Goal: Information Seeking & Learning: Learn about a topic

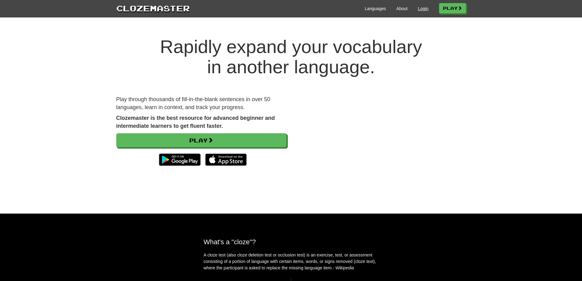
click at [418, 11] on link "Login" at bounding box center [423, 9] width 10 height 6
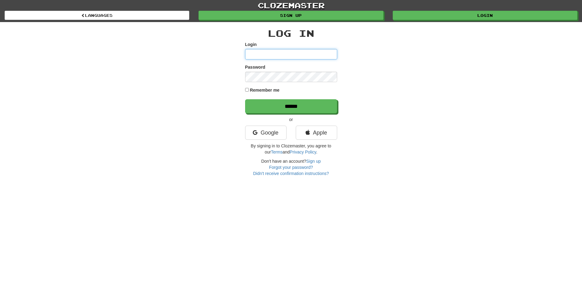
type input "**********"
click at [301, 117] on p "or" at bounding box center [291, 120] width 92 height 6
click at [300, 110] on input "******" at bounding box center [291, 107] width 92 height 14
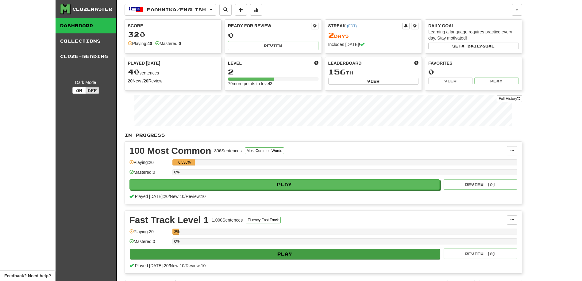
click at [285, 255] on button "Play" at bounding box center [285, 254] width 311 height 10
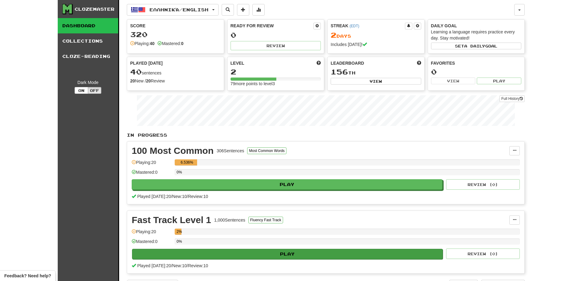
select select "**"
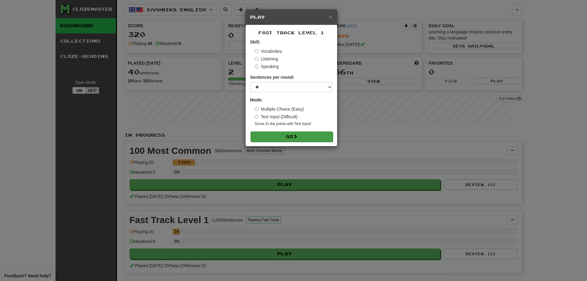
click at [296, 138] on span at bounding box center [295, 136] width 4 height 4
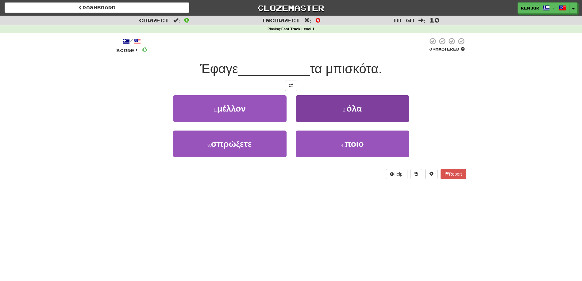
click at [316, 105] on button "2 . όλα" at bounding box center [353, 108] width 114 height 27
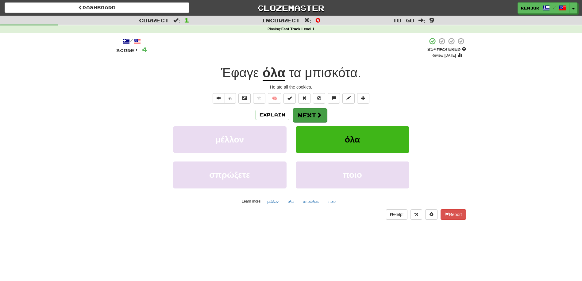
click at [299, 113] on button "Next" at bounding box center [310, 115] width 34 height 14
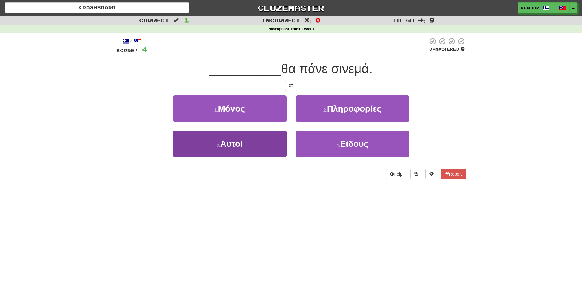
click at [261, 142] on button "3 . Αυτοί" at bounding box center [230, 144] width 114 height 27
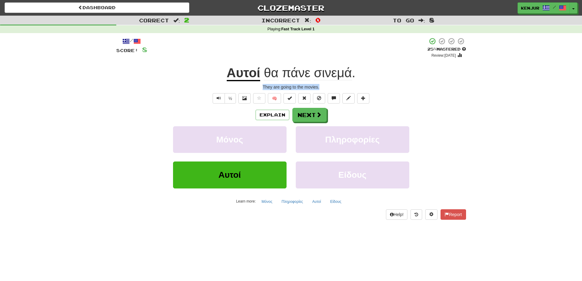
drag, startPoint x: 261, startPoint y: 87, endPoint x: 333, endPoint y: 85, distance: 71.5
click at [333, 85] on div "They are going to the movies." at bounding box center [291, 87] width 350 height 6
click at [454, 96] on div "½ 🧠" at bounding box center [291, 98] width 350 height 10
click at [217, 97] on span "Text-to-speech controls" at bounding box center [219, 98] width 4 height 4
click at [315, 114] on button "Next" at bounding box center [310, 115] width 34 height 14
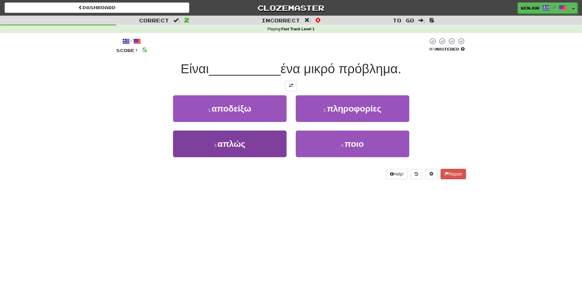
click at [263, 139] on button "3 . απλώς" at bounding box center [230, 144] width 114 height 27
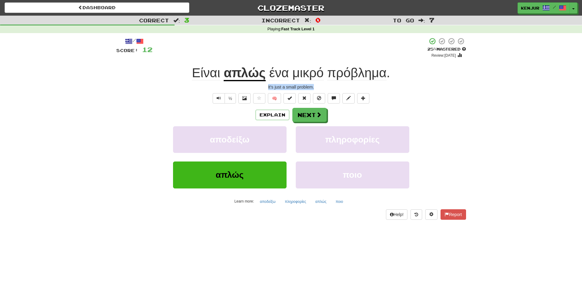
drag, startPoint x: 267, startPoint y: 86, endPoint x: 317, endPoint y: 86, distance: 50.3
click at [317, 86] on div "It's just a small problem." at bounding box center [291, 87] width 350 height 6
click at [449, 86] on div "It's just a small problem." at bounding box center [291, 87] width 350 height 6
click at [218, 96] on span "Text-to-speech controls" at bounding box center [219, 98] width 4 height 4
click at [298, 114] on button "Next" at bounding box center [310, 115] width 34 height 14
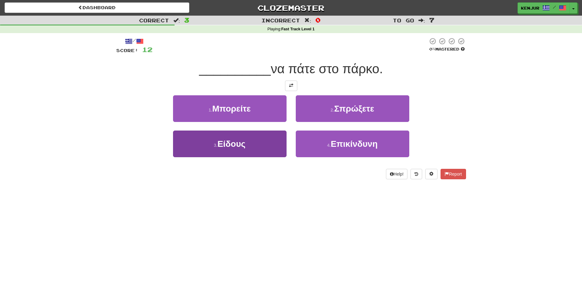
click at [265, 142] on button "3 . Είδους" at bounding box center [230, 144] width 114 height 27
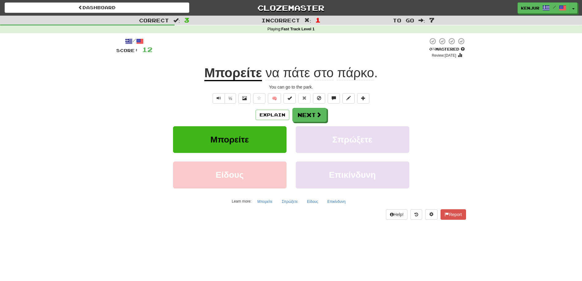
drag, startPoint x: 219, startPoint y: 98, endPoint x: 213, endPoint y: 85, distance: 14.4
click at [219, 98] on span "Text-to-speech controls" at bounding box center [219, 98] width 4 height 4
click at [299, 116] on button "Next" at bounding box center [310, 115] width 34 height 14
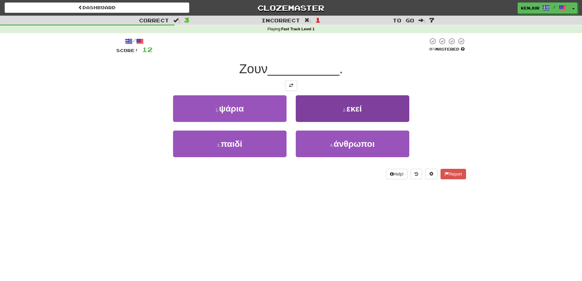
click at [301, 108] on button "2 . εκεί" at bounding box center [353, 108] width 114 height 27
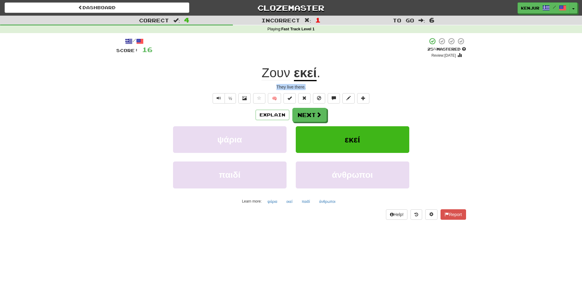
drag, startPoint x: 276, startPoint y: 85, endPoint x: 312, endPoint y: 88, distance: 36.3
click at [312, 88] on div "They live there." at bounding box center [291, 87] width 350 height 6
click at [476, 116] on div "Correct : 4 Incorrect : 1 To go : 6 Playing : Fast Track Level 1 / Score: 16 + …" at bounding box center [291, 122] width 582 height 213
click at [276, 70] on span "Ζουν" at bounding box center [276, 73] width 29 height 15
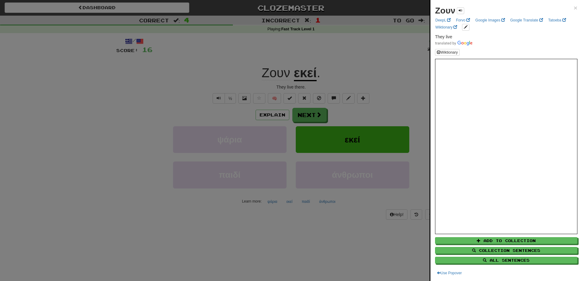
click at [287, 61] on div at bounding box center [291, 140] width 582 height 281
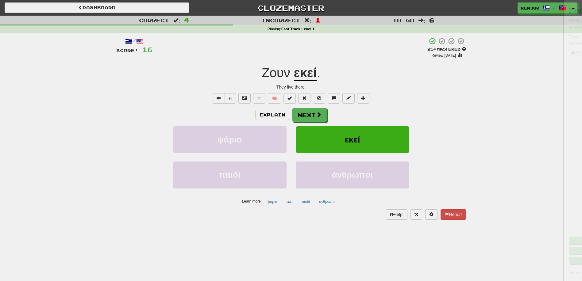
click at [310, 75] on div at bounding box center [291, 140] width 582 height 281
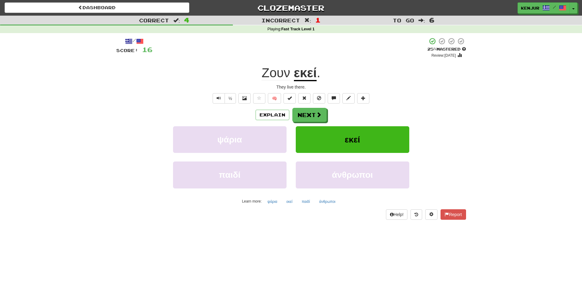
click at [309, 75] on u "εκεί" at bounding box center [305, 74] width 23 height 16
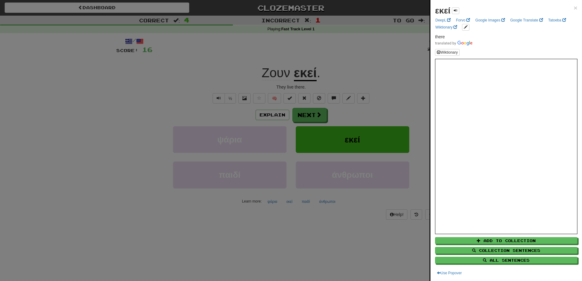
click at [338, 56] on div at bounding box center [291, 140] width 582 height 281
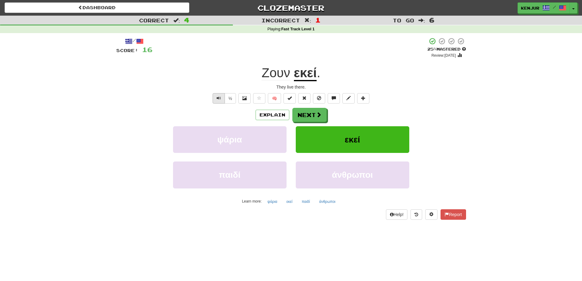
click at [218, 98] on span "Text-to-speech controls" at bounding box center [219, 98] width 4 height 4
click at [307, 113] on button "Next" at bounding box center [310, 115] width 34 height 14
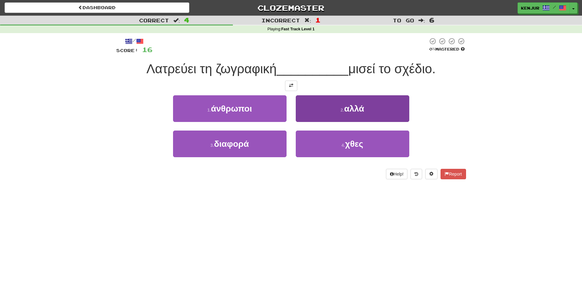
click at [352, 109] on span "αλλά" at bounding box center [354, 109] width 20 height 10
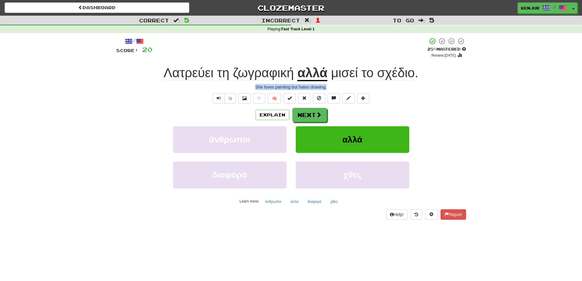
drag, startPoint x: 330, startPoint y: 86, endPoint x: 248, endPoint y: 85, distance: 82.2
click at [248, 85] on div "She loves painting but hates drawing." at bounding box center [291, 87] width 350 height 6
click at [218, 98] on span "Text-to-speech controls" at bounding box center [219, 98] width 4 height 4
click at [218, 97] on span "Text-to-speech controls" at bounding box center [219, 98] width 4 height 4
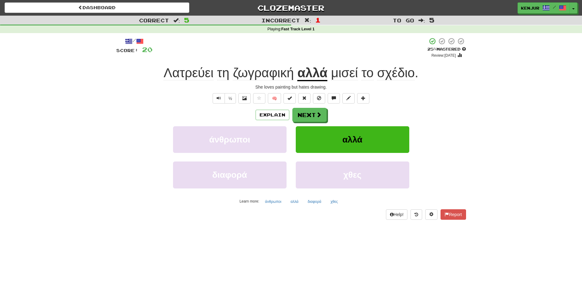
click at [303, 73] on u "αλλά" at bounding box center [312, 74] width 30 height 16
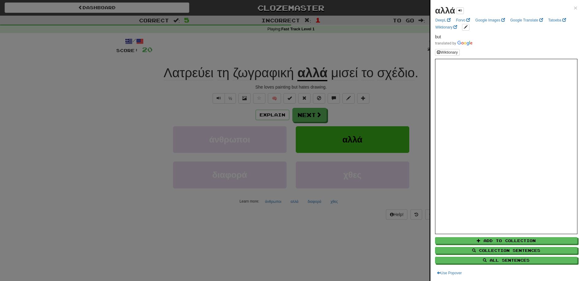
click at [299, 55] on div at bounding box center [291, 140] width 582 height 281
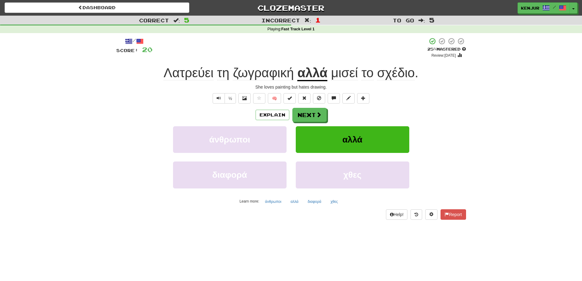
click at [342, 77] on span "μισεί" at bounding box center [344, 73] width 27 height 15
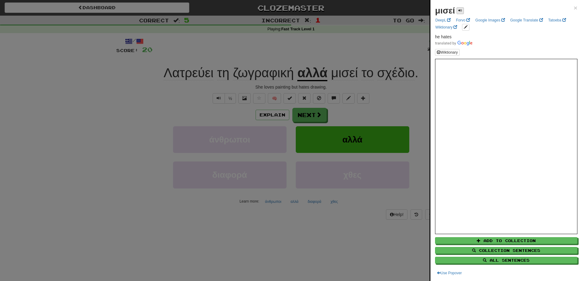
click at [459, 12] on span at bounding box center [460, 11] width 4 height 4
click at [324, 61] on div at bounding box center [291, 140] width 582 height 281
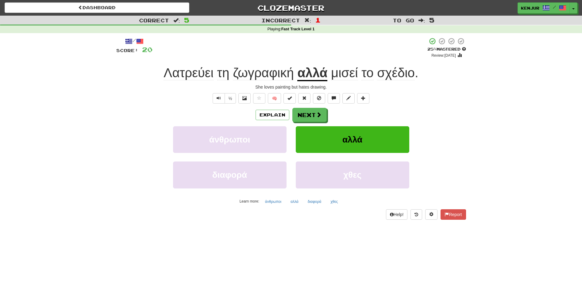
click at [310, 114] on button "Next" at bounding box center [309, 115] width 34 height 14
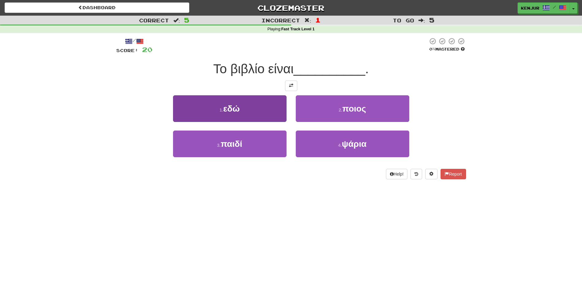
click at [269, 112] on button "1 . εδώ" at bounding box center [230, 108] width 114 height 27
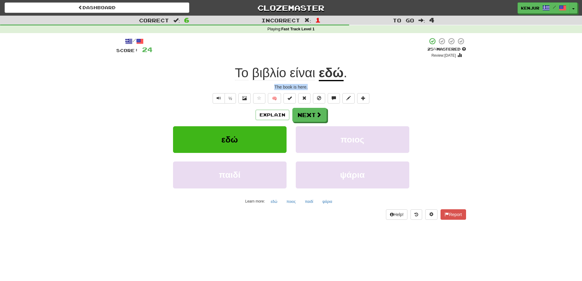
drag, startPoint x: 275, startPoint y: 87, endPoint x: 310, endPoint y: 87, distance: 35.0
click at [310, 87] on div "The book is here." at bounding box center [291, 87] width 350 height 6
click at [442, 81] on div "/ Score: 24 + 4 25 % Mastered Review: 2025-09-18 Το βιβλίο είναι εδώ . The book…" at bounding box center [291, 128] width 350 height 182
click at [220, 96] on span "Text-to-speech controls" at bounding box center [219, 98] width 4 height 4
click at [307, 112] on button "Next" at bounding box center [310, 115] width 34 height 14
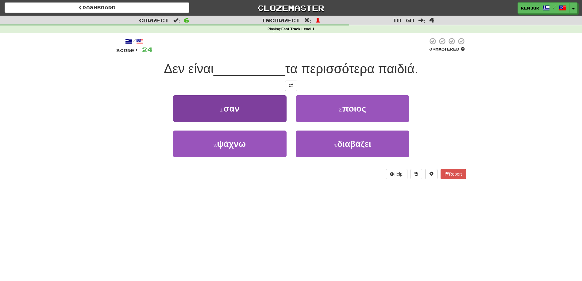
click at [214, 107] on button "1 . σαν" at bounding box center [230, 108] width 114 height 27
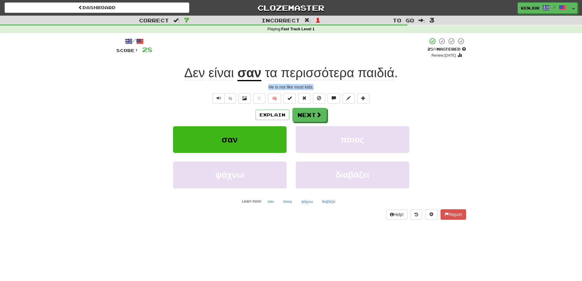
drag, startPoint x: 317, startPoint y: 87, endPoint x: 269, endPoint y: 87, distance: 48.2
click at [269, 87] on div "He is not like most kids." at bounding box center [291, 87] width 350 height 6
click at [134, 89] on div "He is not like most kids." at bounding box center [291, 87] width 350 height 6
drag, startPoint x: 216, startPoint y: 100, endPoint x: 210, endPoint y: 88, distance: 13.7
click at [216, 100] on button "Text-to-speech controls" at bounding box center [219, 98] width 12 height 10
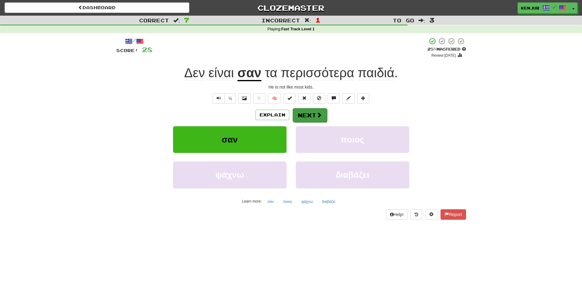
click at [315, 113] on button "Next" at bounding box center [310, 115] width 34 height 14
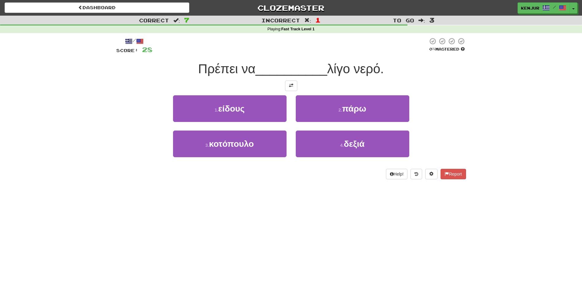
click at [327, 102] on button "2 . πάρω" at bounding box center [353, 108] width 114 height 27
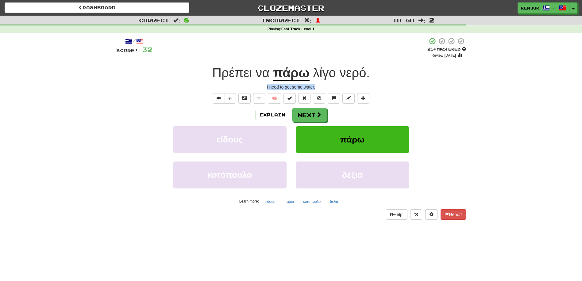
drag, startPoint x: 321, startPoint y: 86, endPoint x: 257, endPoint y: 86, distance: 63.5
click at [257, 86] on div "I need to get some water." at bounding box center [291, 87] width 350 height 6
click at [415, 88] on div "I need to get some water." at bounding box center [291, 87] width 350 height 6
click at [221, 97] on button "Text-to-speech controls" at bounding box center [219, 98] width 12 height 10
click at [292, 111] on div "Explain Next" at bounding box center [291, 115] width 350 height 14
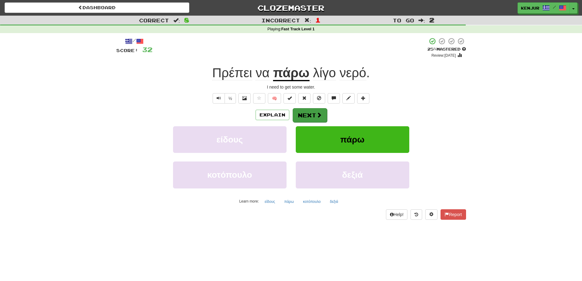
click at [300, 114] on button "Next" at bounding box center [310, 115] width 34 height 14
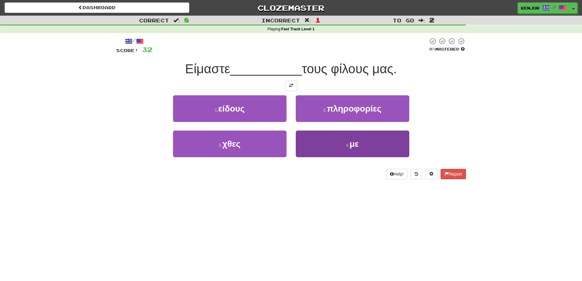
click at [323, 144] on button "4 . με" at bounding box center [353, 144] width 114 height 27
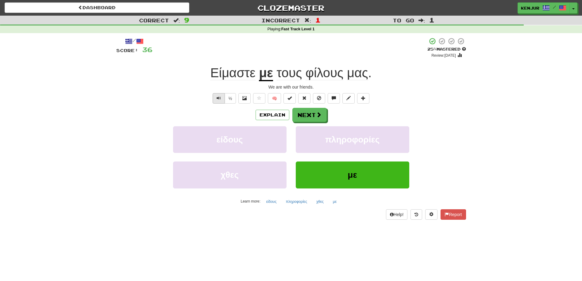
click at [218, 97] on span "Text-to-speech controls" at bounding box center [219, 98] width 4 height 4
click at [311, 116] on button "Next" at bounding box center [310, 115] width 34 height 14
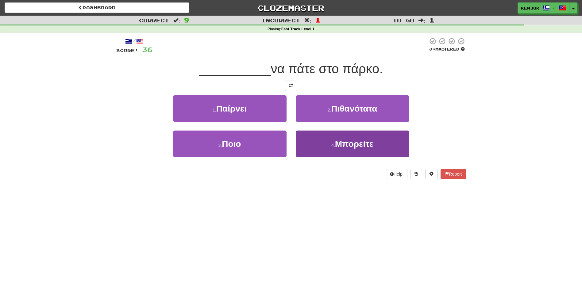
click at [308, 138] on button "4 . Μπορείτε" at bounding box center [353, 144] width 114 height 27
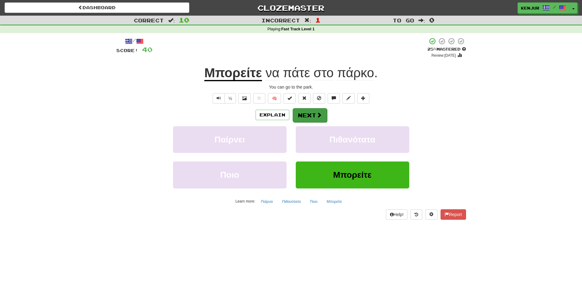
click at [307, 115] on button "Next" at bounding box center [310, 115] width 34 height 14
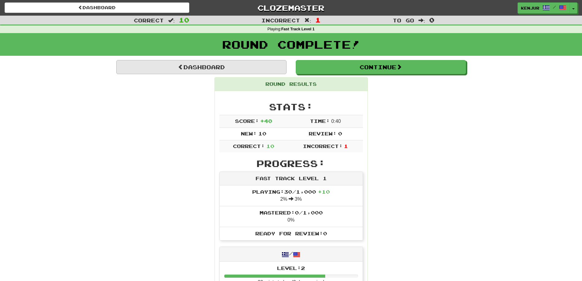
click at [156, 65] on link "Dashboard" at bounding box center [201, 67] width 170 height 14
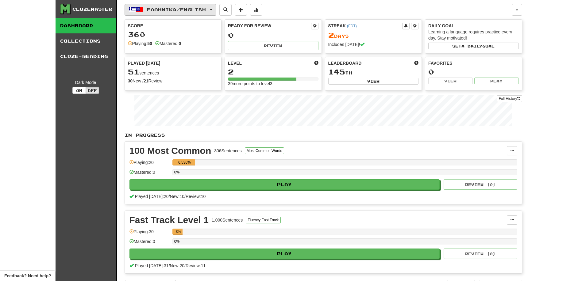
click at [212, 9] on span "button" at bounding box center [211, 9] width 2 height 1
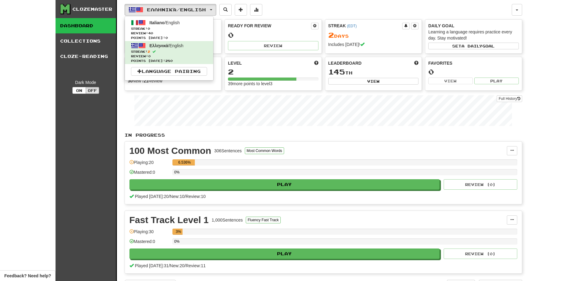
click at [533, 24] on div "Clozemaster Dashboard Collections Cloze-Reading Dark Mode On Off Dashboard Coll…" at bounding box center [291, 147] width 582 height 294
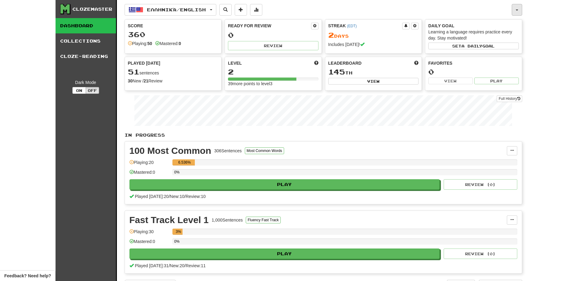
click at [517, 10] on span "button" at bounding box center [517, 10] width 2 height 1
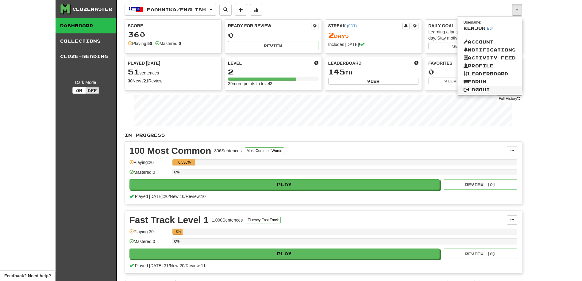
click at [488, 88] on link "Logout" at bounding box center [489, 90] width 64 height 8
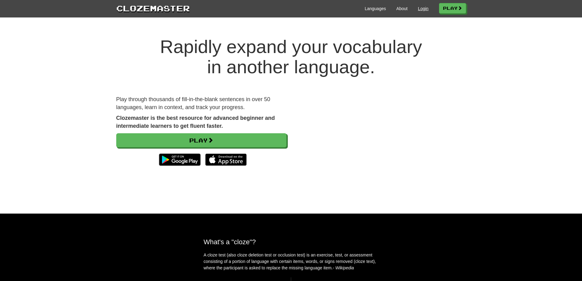
click at [424, 10] on link "Login" at bounding box center [423, 9] width 10 height 6
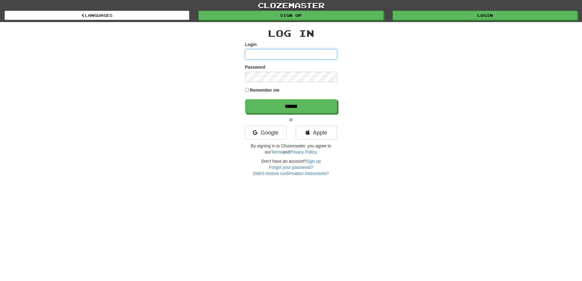
type input "**********"
click at [293, 102] on input "******" at bounding box center [291, 107] width 92 height 14
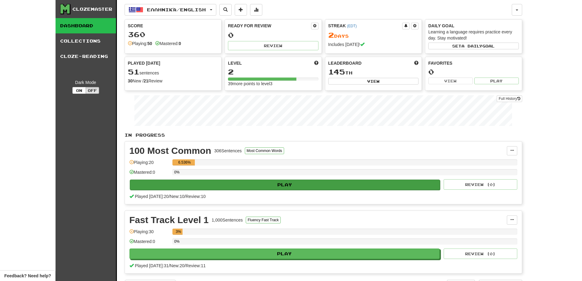
click at [199, 182] on button "Play" at bounding box center [285, 185] width 311 height 10
select select "**"
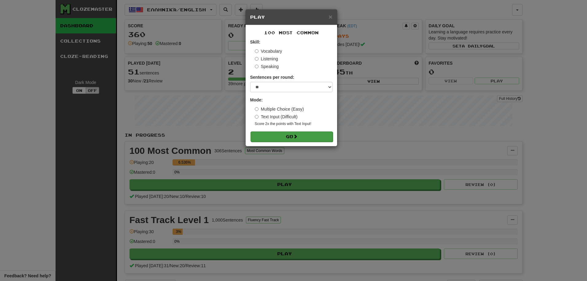
click at [278, 136] on button "Go" at bounding box center [291, 137] width 82 height 10
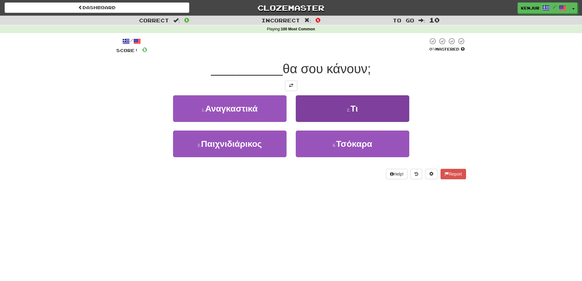
click at [322, 110] on button "2 . Τι" at bounding box center [353, 108] width 114 height 27
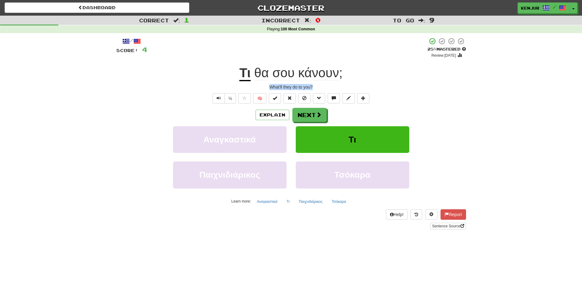
drag, startPoint x: 317, startPoint y: 87, endPoint x: 266, endPoint y: 87, distance: 51.2
click at [266, 87] on div "What'll they do to you?" at bounding box center [291, 87] width 350 height 6
click at [216, 100] on button "Text-to-speech controls" at bounding box center [219, 98] width 12 height 10
click at [325, 87] on div "What'll they do to you?" at bounding box center [291, 87] width 350 height 6
drag, startPoint x: 270, startPoint y: 87, endPoint x: 319, endPoint y: 88, distance: 49.7
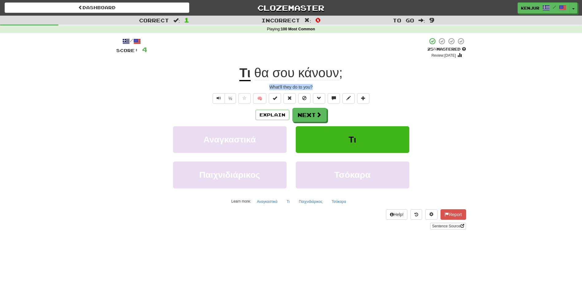
click at [319, 88] on div "What'll they do to you?" at bounding box center [291, 87] width 350 height 6
click at [454, 96] on div "½ 🧠" at bounding box center [291, 98] width 350 height 10
click at [219, 97] on span "Text-to-speech controls" at bounding box center [219, 98] width 4 height 4
click at [308, 114] on button "Next" at bounding box center [310, 115] width 34 height 14
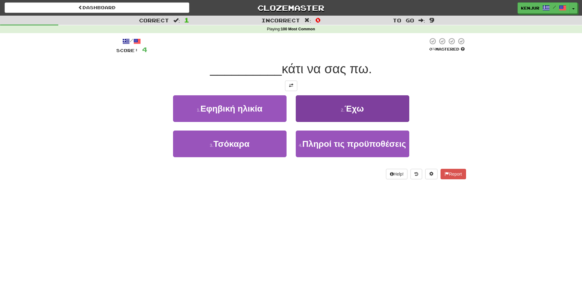
click at [311, 114] on button "2 . Έχω" at bounding box center [353, 108] width 114 height 27
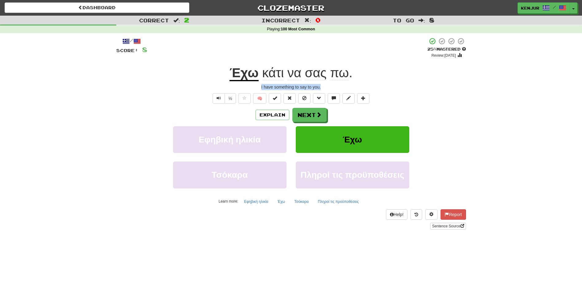
drag, startPoint x: 323, startPoint y: 87, endPoint x: 259, endPoint y: 87, distance: 64.4
click at [258, 88] on div "I have something to say to you." at bounding box center [291, 87] width 350 height 6
click at [432, 86] on div "I have something to say to you." at bounding box center [291, 87] width 350 height 6
click at [219, 96] on span "Text-to-speech controls" at bounding box center [219, 98] width 4 height 4
click at [314, 113] on button "Next" at bounding box center [310, 115] width 34 height 14
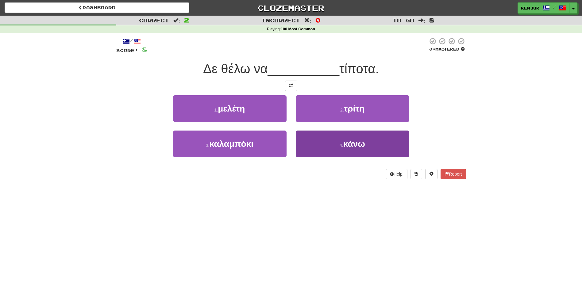
click at [310, 141] on button "4 . κάνω" at bounding box center [353, 144] width 114 height 27
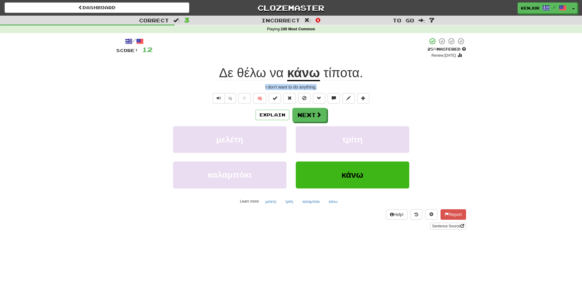
drag, startPoint x: 323, startPoint y: 87, endPoint x: 261, endPoint y: 86, distance: 62.3
click at [261, 86] on div "I don't want to do anything." at bounding box center [291, 87] width 350 height 6
click at [427, 91] on div "/ Score: 12 + 4 25 % Mastered Review: 2025-09-18 Δε θέλω να κάνω τίποτα . I don…" at bounding box center [291, 133] width 350 height 192
click at [217, 101] on button "Text-to-speech controls" at bounding box center [219, 98] width 12 height 10
click at [309, 112] on button "Next" at bounding box center [310, 115] width 34 height 14
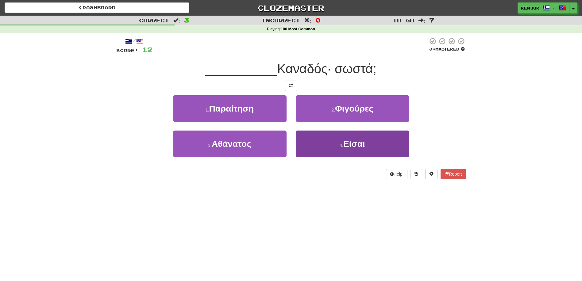
click at [312, 142] on button "4 . Είσαι" at bounding box center [353, 144] width 114 height 27
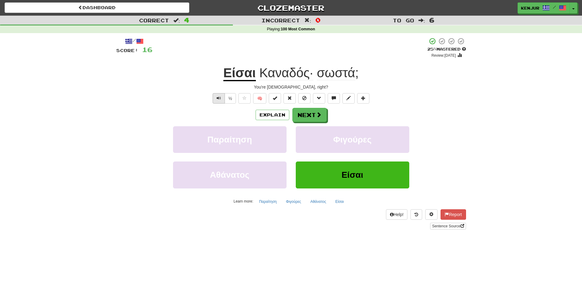
click at [215, 98] on button "Text-to-speech controls" at bounding box center [219, 98] width 12 height 10
click at [309, 114] on button "Next" at bounding box center [310, 115] width 34 height 14
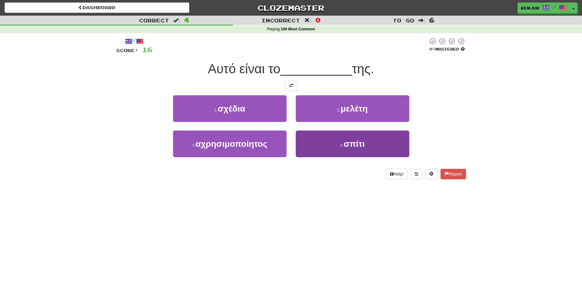
click at [318, 144] on button "4 . σπίτι" at bounding box center [353, 144] width 114 height 27
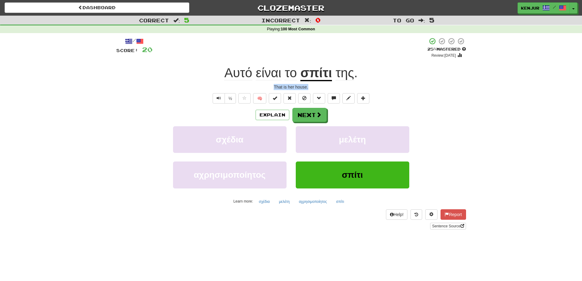
drag, startPoint x: 311, startPoint y: 87, endPoint x: 274, endPoint y: 87, distance: 36.8
click at [274, 87] on div "That is her house." at bounding box center [291, 87] width 350 height 6
click at [420, 91] on div "/ Score: 20 + 4 25 % Mastered Review: 2025-09-18 Αυτό είναι το σπίτι της . That…" at bounding box center [291, 133] width 350 height 192
click at [214, 95] on button "Text-to-speech controls" at bounding box center [219, 98] width 12 height 10
click at [311, 111] on button "Next" at bounding box center [310, 115] width 34 height 14
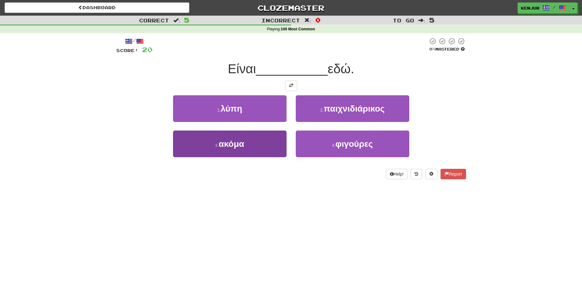
click at [251, 148] on button "3 . ακόμα" at bounding box center [230, 144] width 114 height 27
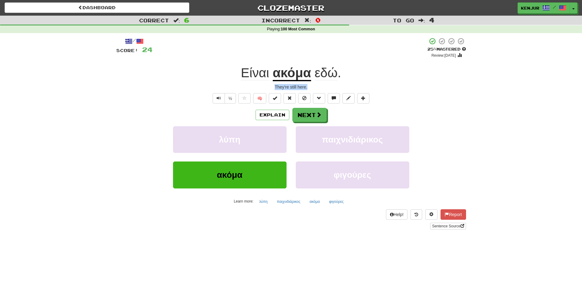
drag, startPoint x: 309, startPoint y: 85, endPoint x: 258, endPoint y: 85, distance: 51.2
click at [258, 85] on div "They're still here." at bounding box center [291, 87] width 350 height 6
click at [417, 92] on div "/ Score: 24 + 4 25 % Mastered Review: 2025-09-18 Είναι ακόμα εδώ . They're stil…" at bounding box center [291, 133] width 350 height 192
click at [215, 98] on button "Text-to-speech controls" at bounding box center [219, 98] width 12 height 10
click at [282, 79] on u "ακόμα" at bounding box center [292, 74] width 38 height 16
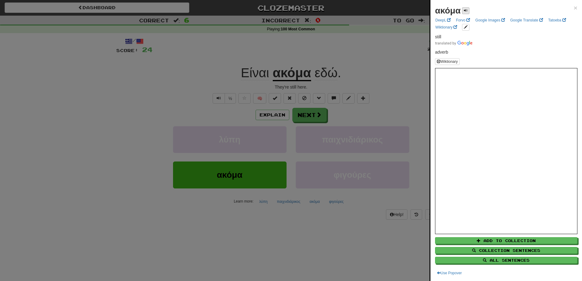
click at [463, 9] on button at bounding box center [465, 10] width 7 height 7
click at [379, 58] on div at bounding box center [291, 140] width 582 height 281
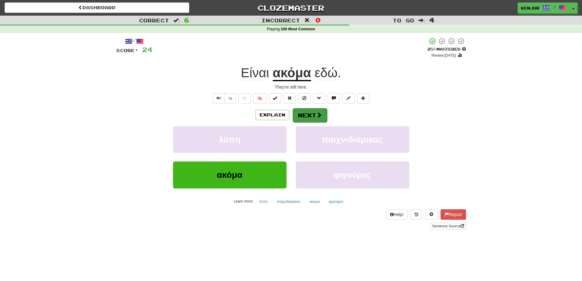
click at [301, 115] on button "Next" at bounding box center [310, 115] width 34 height 14
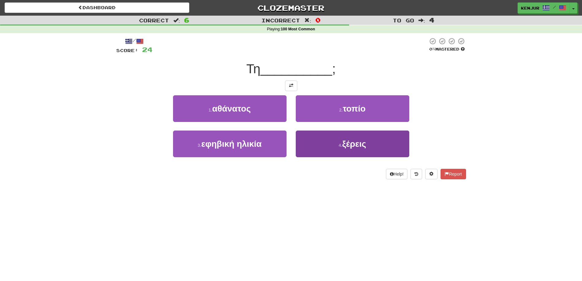
click at [306, 144] on button "4 . ξέρεις" at bounding box center [353, 144] width 114 height 27
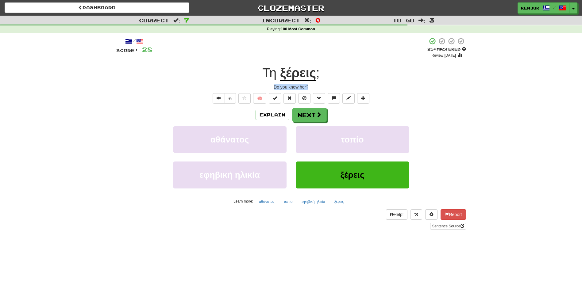
drag, startPoint x: 272, startPoint y: 84, endPoint x: 320, endPoint y: 86, distance: 47.3
click at [320, 86] on div "Do you know her?" at bounding box center [291, 87] width 350 height 6
click at [446, 81] on div "Τη ξέρεις ;" at bounding box center [291, 73] width 350 height 17
click at [220, 96] on span "Text-to-speech controls" at bounding box center [219, 98] width 4 height 4
click at [302, 114] on button "Next" at bounding box center [310, 115] width 34 height 14
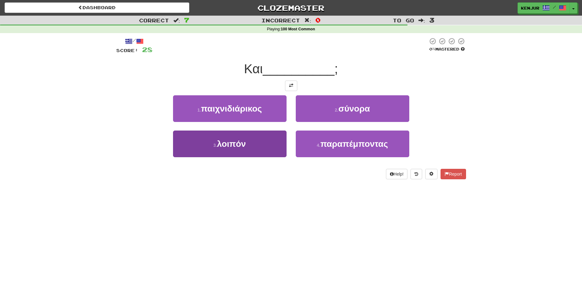
click at [275, 140] on button "3 . λοιπόν" at bounding box center [230, 144] width 114 height 27
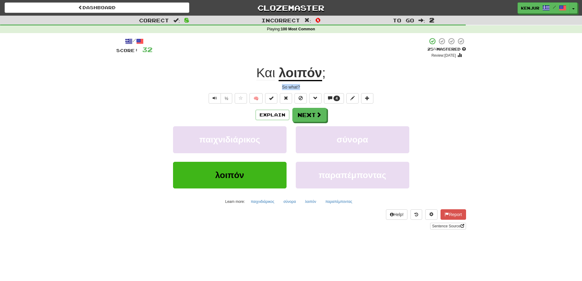
drag, startPoint x: 302, startPoint y: 87, endPoint x: 281, endPoint y: 87, distance: 21.5
click at [281, 87] on div "So what?" at bounding box center [291, 87] width 350 height 6
click at [378, 86] on div "So what?" at bounding box center [291, 87] width 350 height 6
click at [219, 99] on button "Text-to-speech controls" at bounding box center [215, 98] width 12 height 10
click at [302, 78] on u "λοιπόν" at bounding box center [300, 74] width 43 height 16
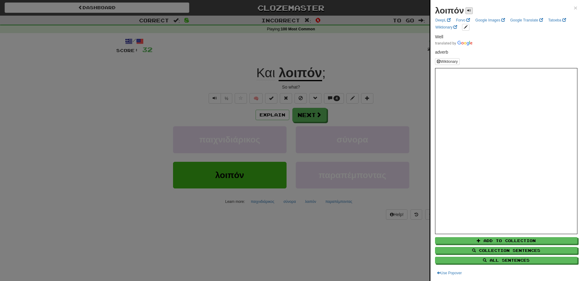
click at [469, 9] on span at bounding box center [469, 11] width 4 height 4
click at [370, 71] on div at bounding box center [291, 140] width 582 height 281
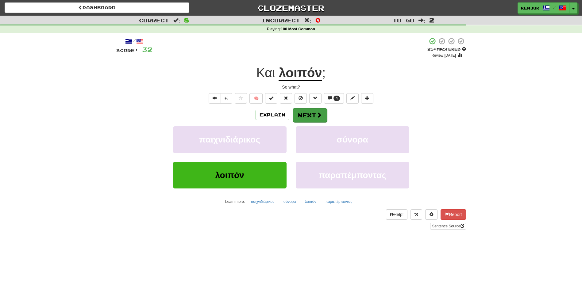
click at [313, 113] on button "Next" at bounding box center [310, 115] width 34 height 14
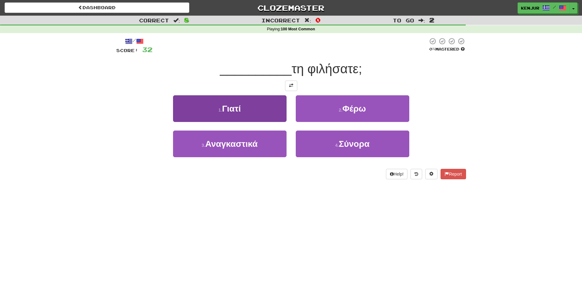
click at [265, 114] on button "1 . Γιατί" at bounding box center [230, 108] width 114 height 27
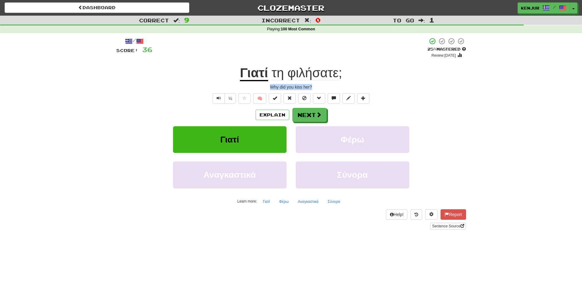
drag, startPoint x: 269, startPoint y: 86, endPoint x: 314, endPoint y: 87, distance: 44.5
click at [314, 87] on div "Why did you kiss her?" at bounding box center [291, 87] width 350 height 6
click at [461, 86] on div "Why did you kiss her?" at bounding box center [291, 87] width 350 height 6
click at [214, 98] on button "Text-to-speech controls" at bounding box center [219, 98] width 12 height 10
click at [309, 73] on span "φιλήσατε" at bounding box center [312, 73] width 51 height 15
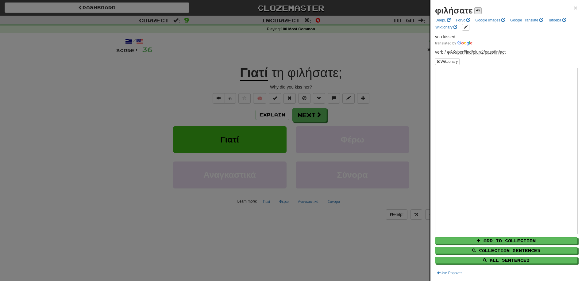
click at [478, 9] on span at bounding box center [478, 11] width 4 height 4
click at [384, 59] on div at bounding box center [291, 140] width 582 height 281
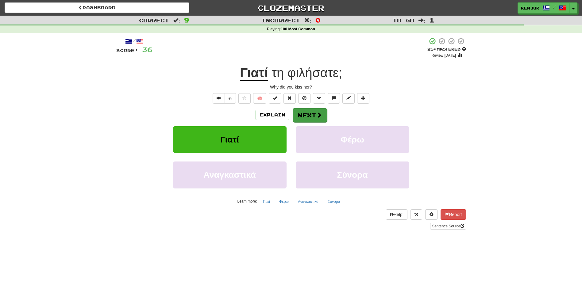
click at [301, 116] on button "Next" at bounding box center [310, 115] width 34 height 14
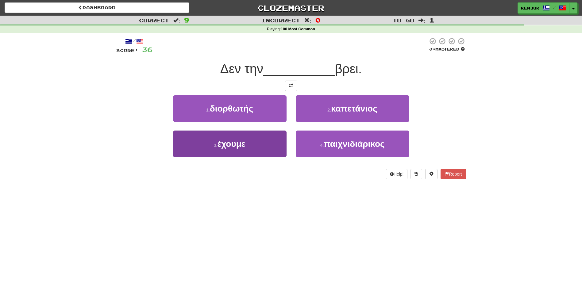
click at [278, 138] on button "3 . έχουμε" at bounding box center [230, 144] width 114 height 27
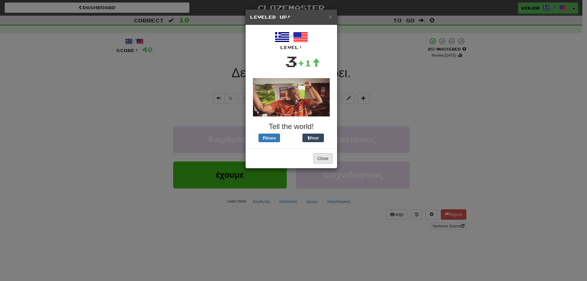
click at [321, 159] on button "Close" at bounding box center [322, 158] width 19 height 10
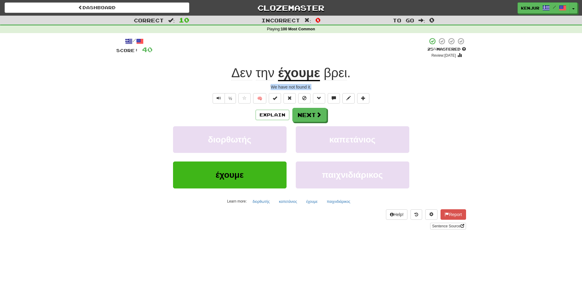
drag, startPoint x: 270, startPoint y: 87, endPoint x: 320, endPoint y: 87, distance: 50.3
click at [320, 87] on div "We have not found it." at bounding box center [291, 87] width 350 height 6
drag, startPoint x: 446, startPoint y: 81, endPoint x: 442, endPoint y: 84, distance: 4.3
click at [446, 81] on div "/ Score: 40 + 4 25 % Mastered Review: 2025-09-18 Δεν την έχουμε βρει . We have …" at bounding box center [291, 133] width 350 height 192
click at [322, 115] on button "Next" at bounding box center [310, 115] width 34 height 14
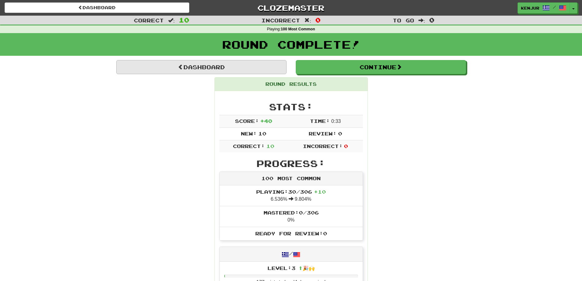
click at [237, 69] on link "Dashboard" at bounding box center [201, 67] width 170 height 14
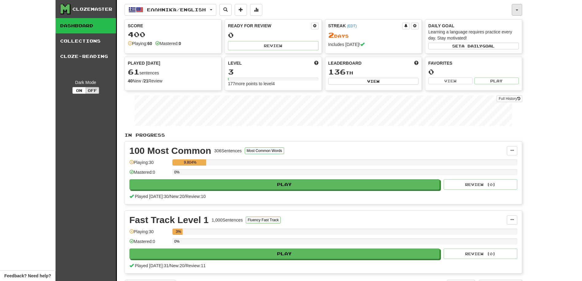
click at [513, 12] on button "button" at bounding box center [517, 10] width 10 height 12
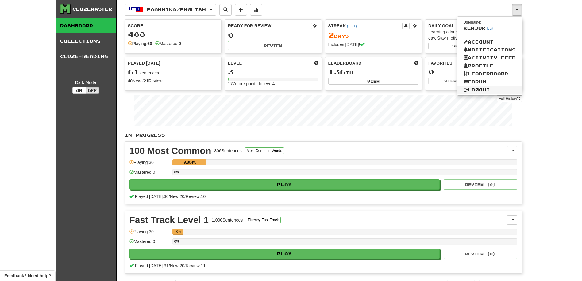
click at [473, 90] on link "Logout" at bounding box center [489, 90] width 64 height 8
